Goal: Check status

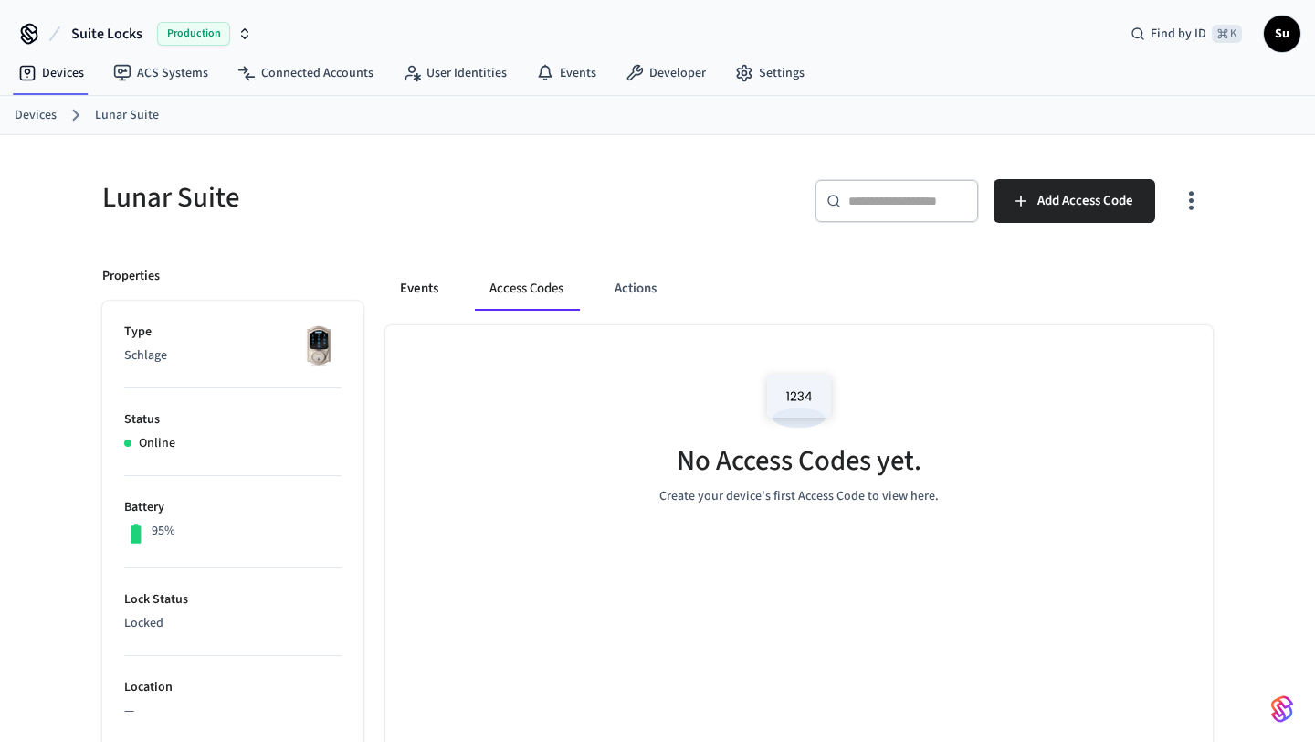
click at [417, 290] on button "Events" at bounding box center [419, 289] width 68 height 44
